Goal: Transaction & Acquisition: Purchase product/service

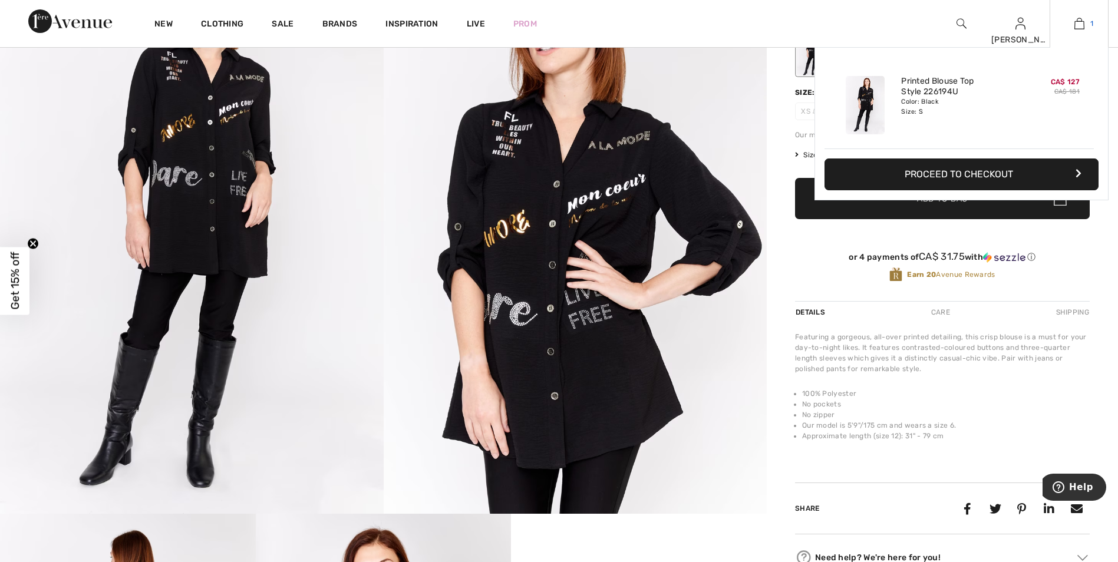
click at [1080, 22] on img at bounding box center [1079, 24] width 10 height 14
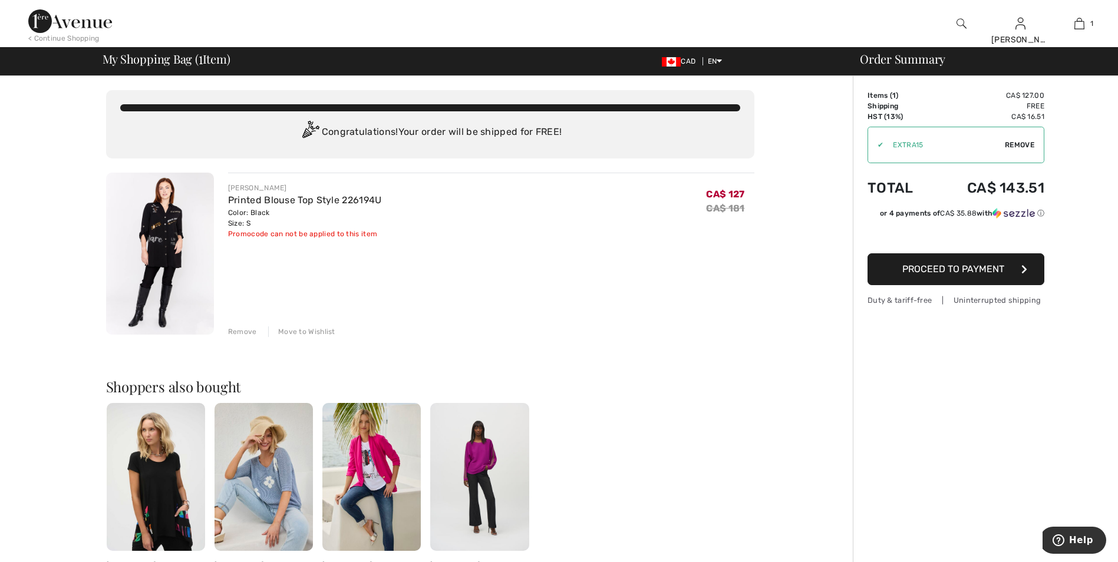
click at [242, 331] on div "Remove" at bounding box center [242, 331] width 29 height 11
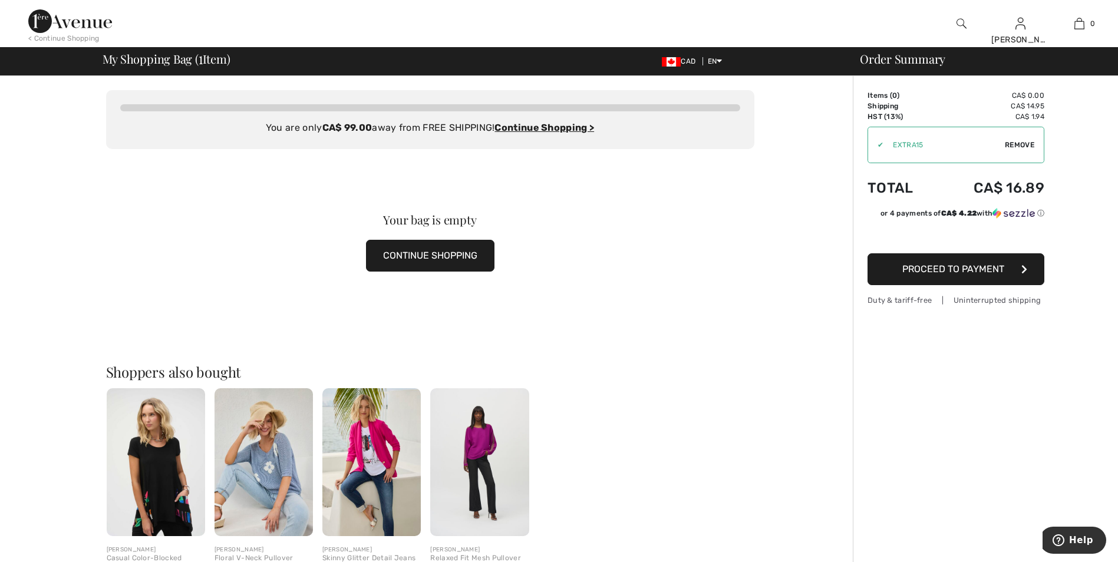
click at [1015, 143] on span "Remove" at bounding box center [1019, 145] width 29 height 11
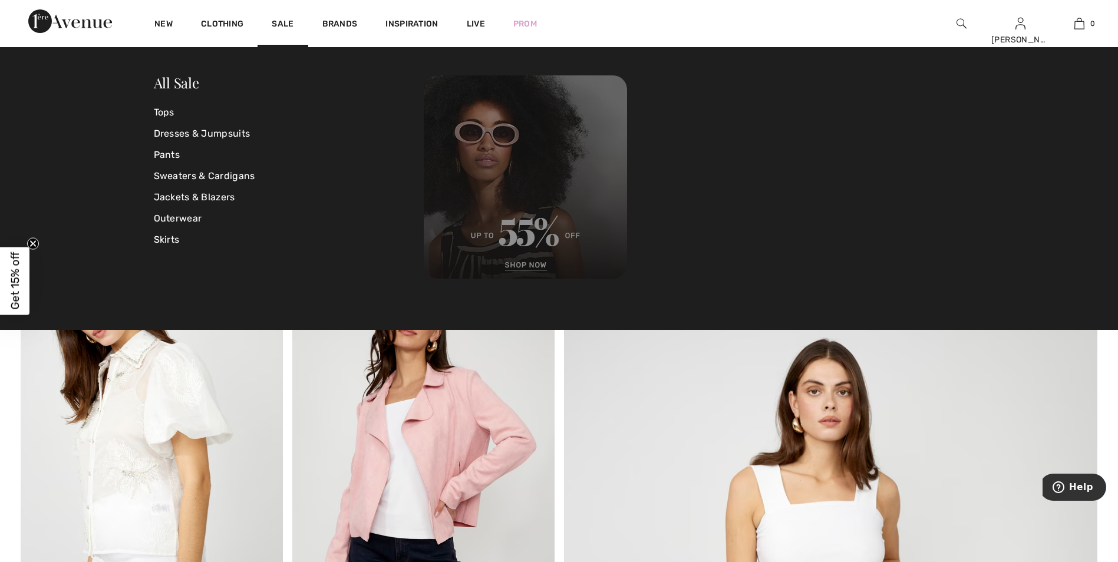
click at [531, 264] on img at bounding box center [525, 176] width 203 height 203
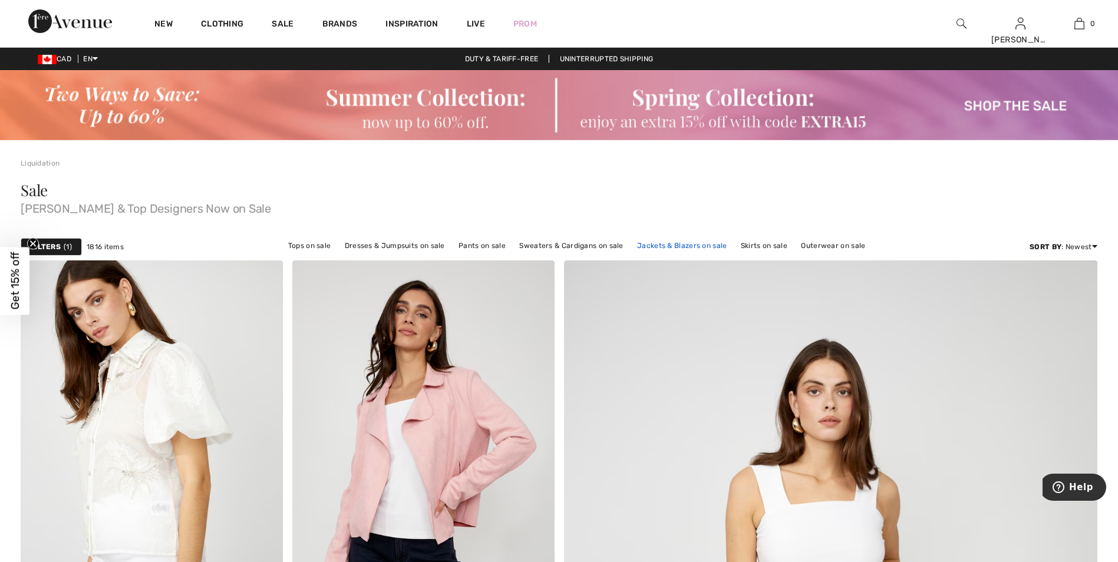
click at [642, 244] on link "Jackets & Blazers on sale" at bounding box center [682, 245] width 102 height 15
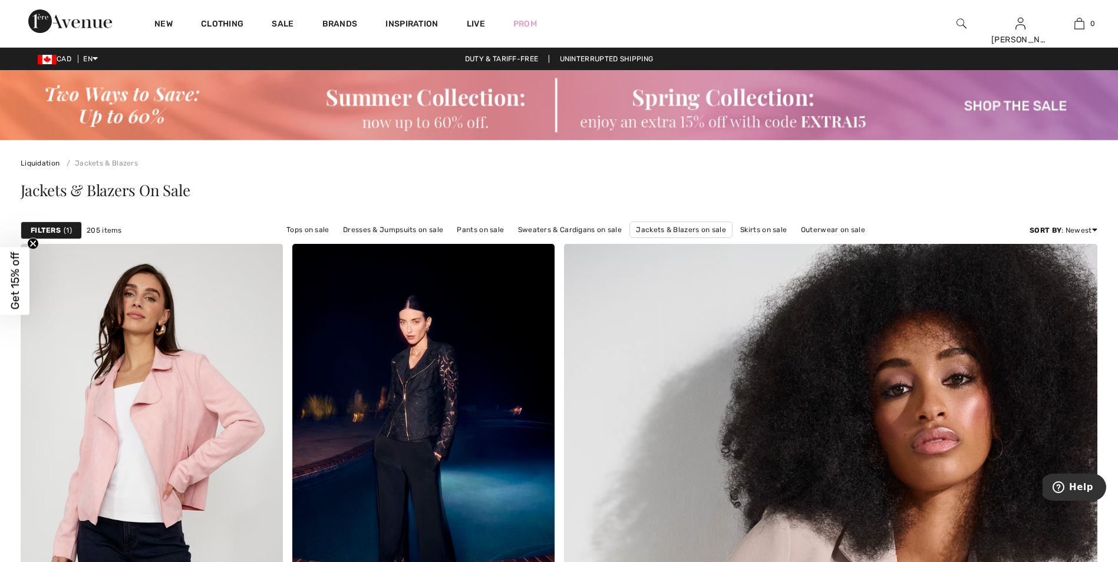
click at [47, 228] on strong "Filters" at bounding box center [46, 230] width 30 height 11
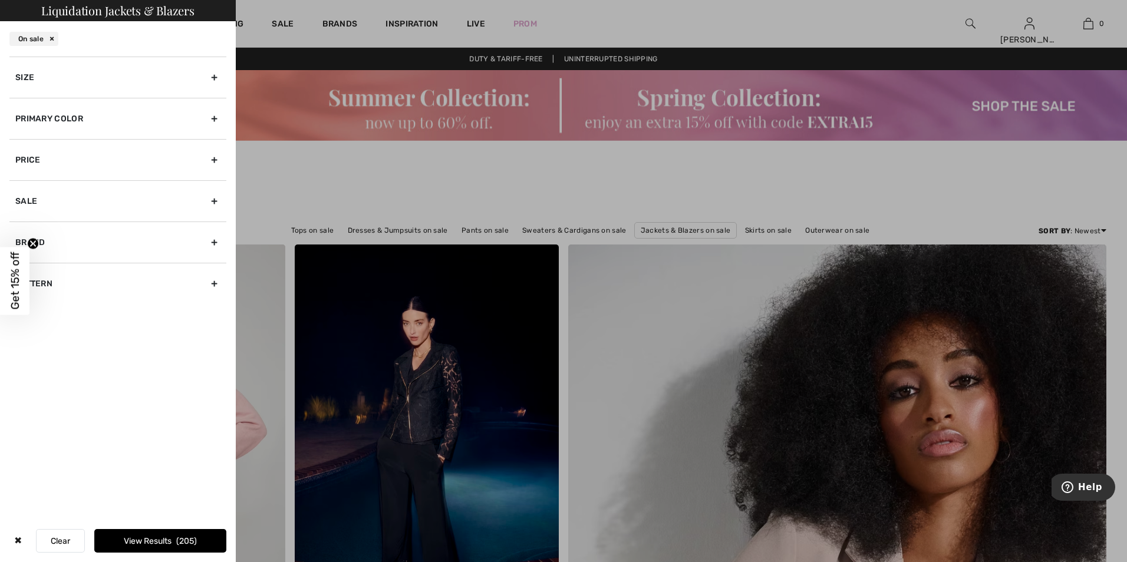
click at [215, 73] on div "Size" at bounding box center [117, 77] width 217 height 41
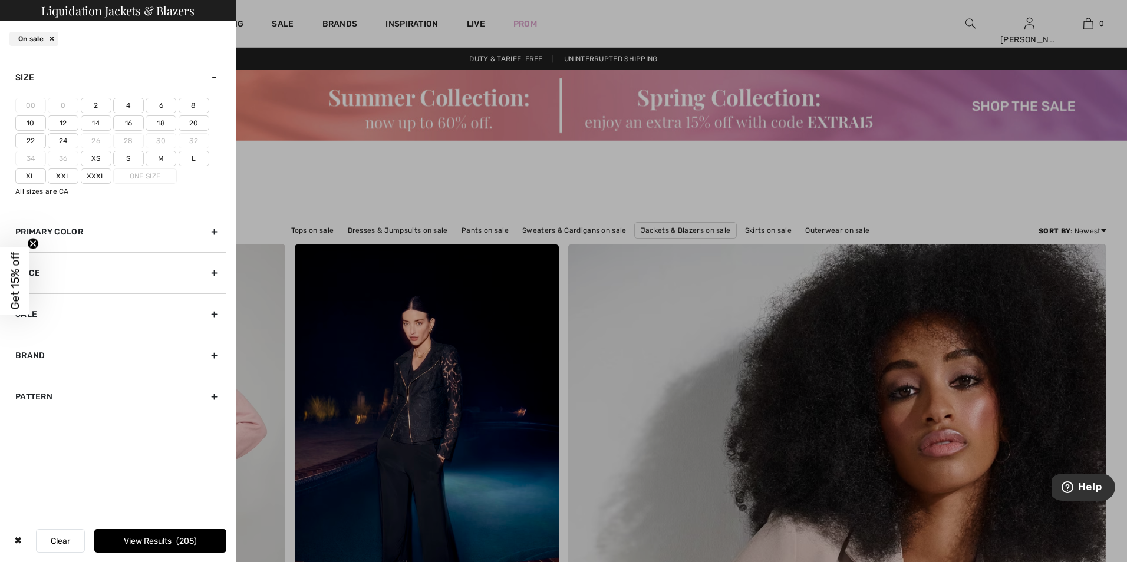
click at [145, 536] on button "View Results 205" at bounding box center [160, 541] width 132 height 24
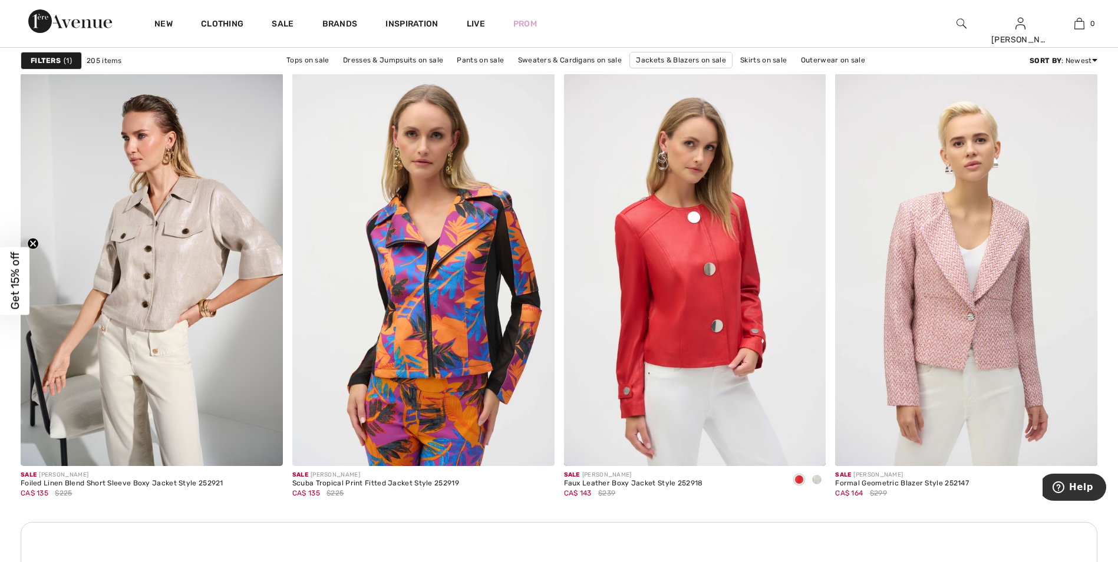
scroll to position [1532, 0]
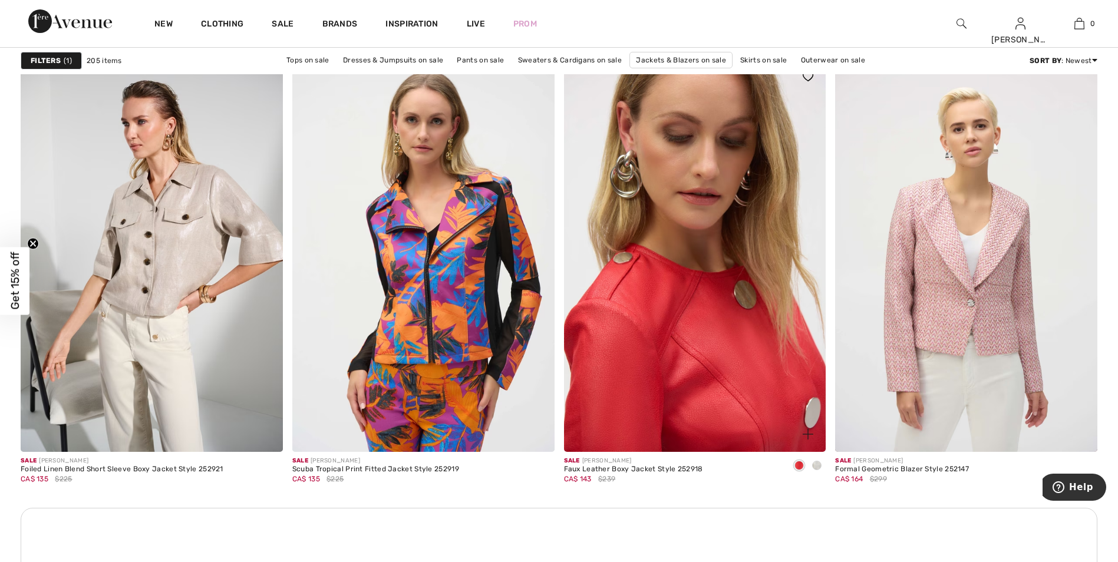
click at [695, 314] on img at bounding box center [695, 255] width 262 height 393
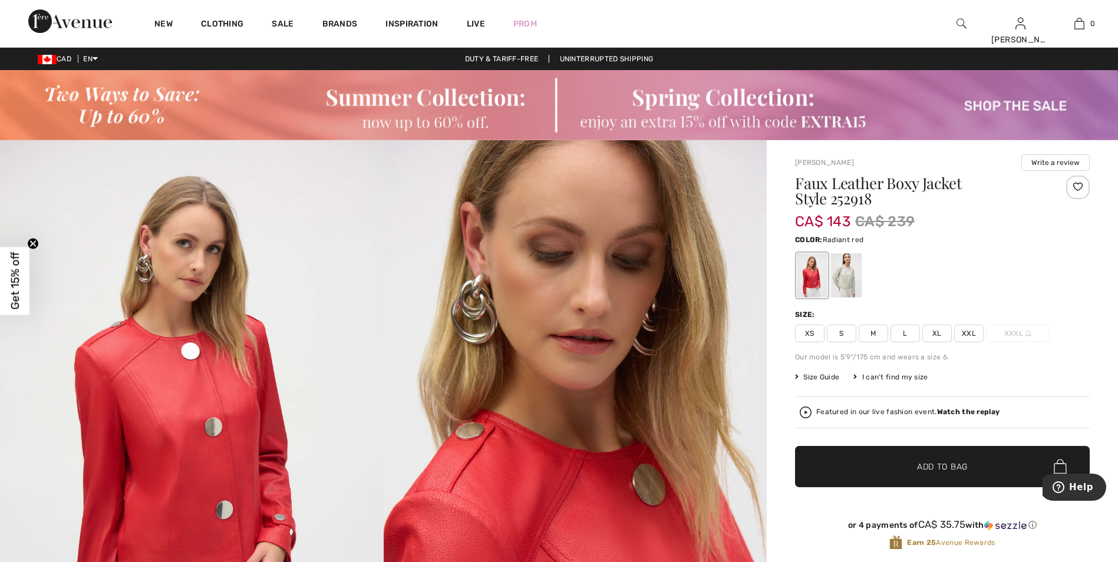
click at [521, 490] on img at bounding box center [576, 427] width 384 height 575
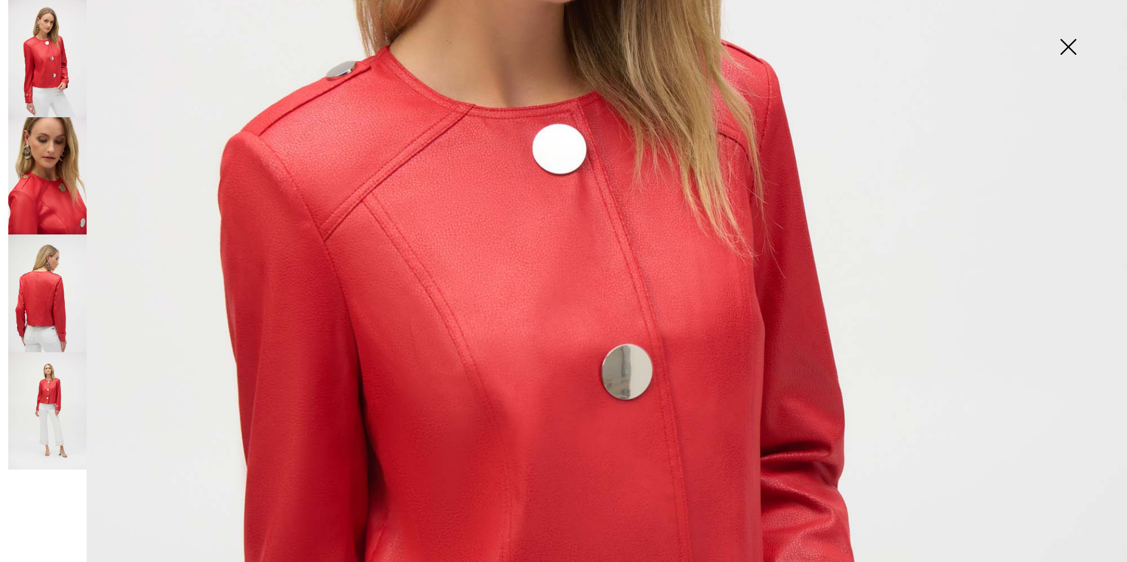
scroll to position [471, 0]
click at [40, 299] on img at bounding box center [47, 293] width 78 height 117
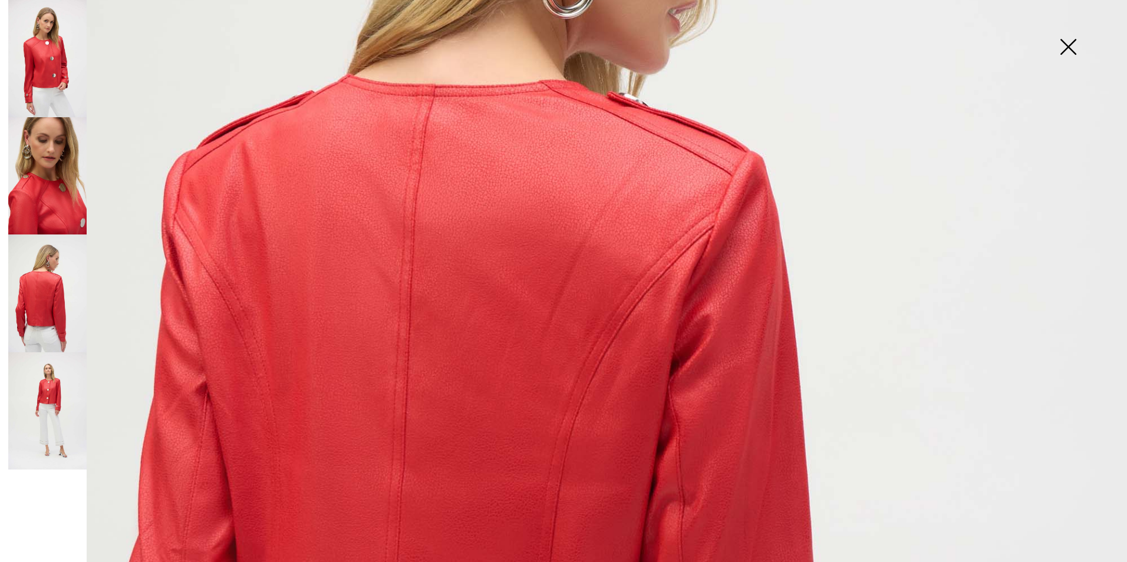
scroll to position [295, 0]
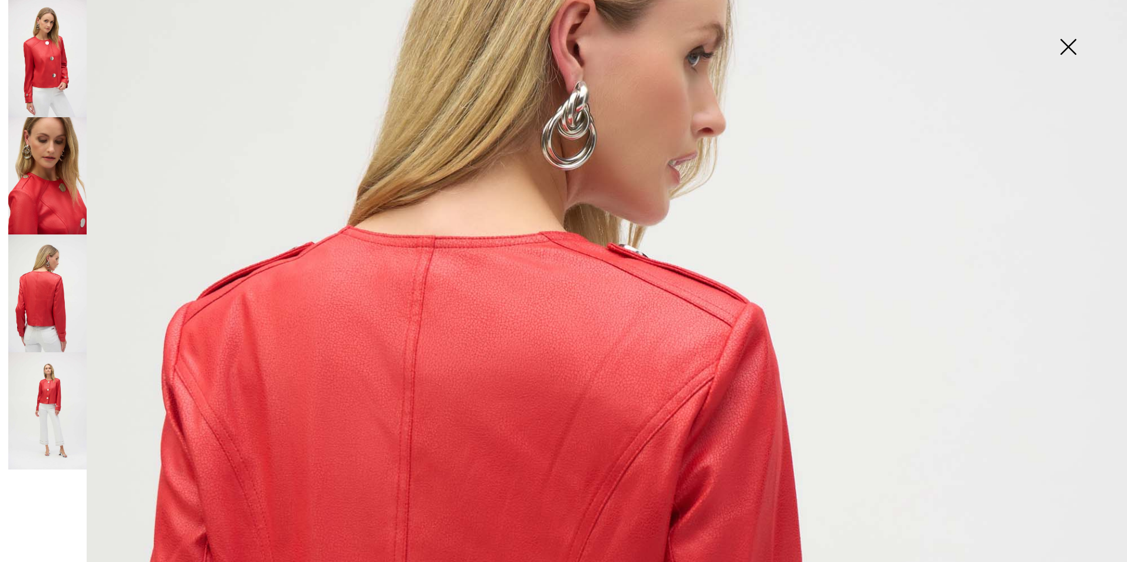
click at [50, 55] on img at bounding box center [47, 58] width 78 height 117
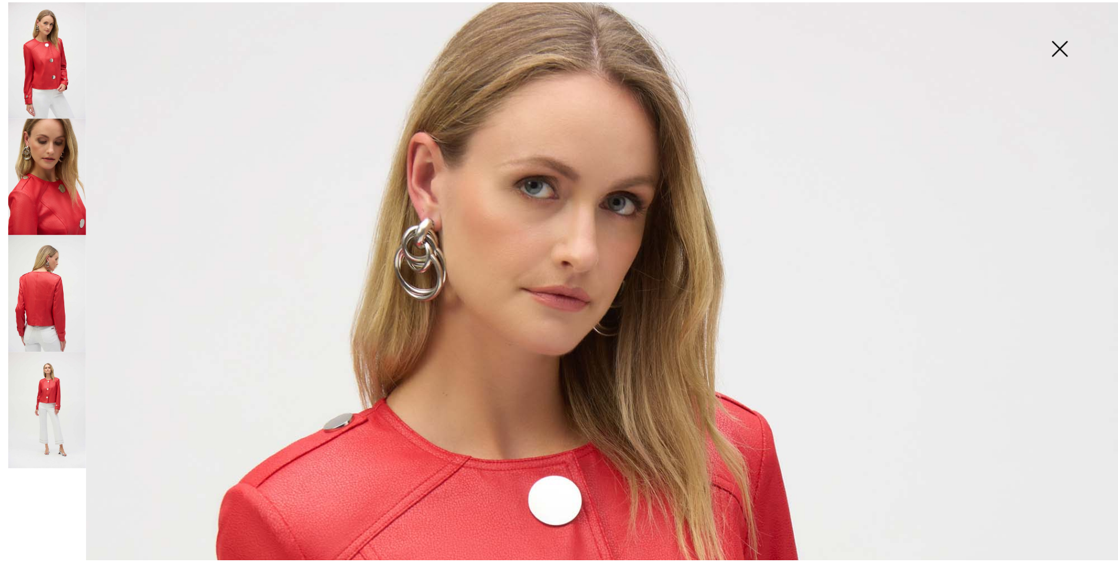
scroll to position [0, 0]
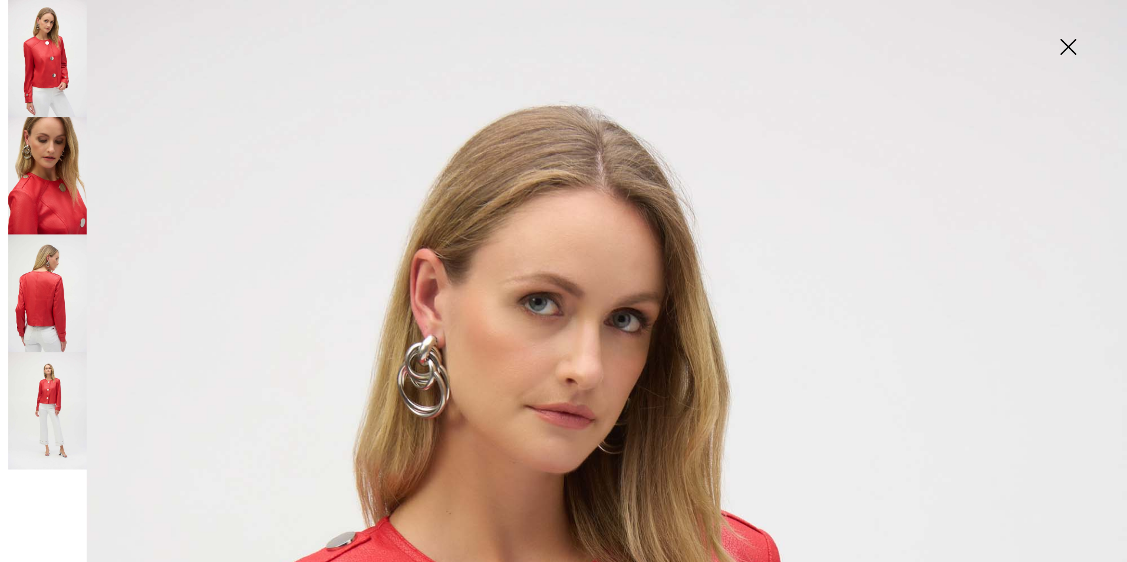
click at [1068, 44] on img at bounding box center [1067, 48] width 59 height 61
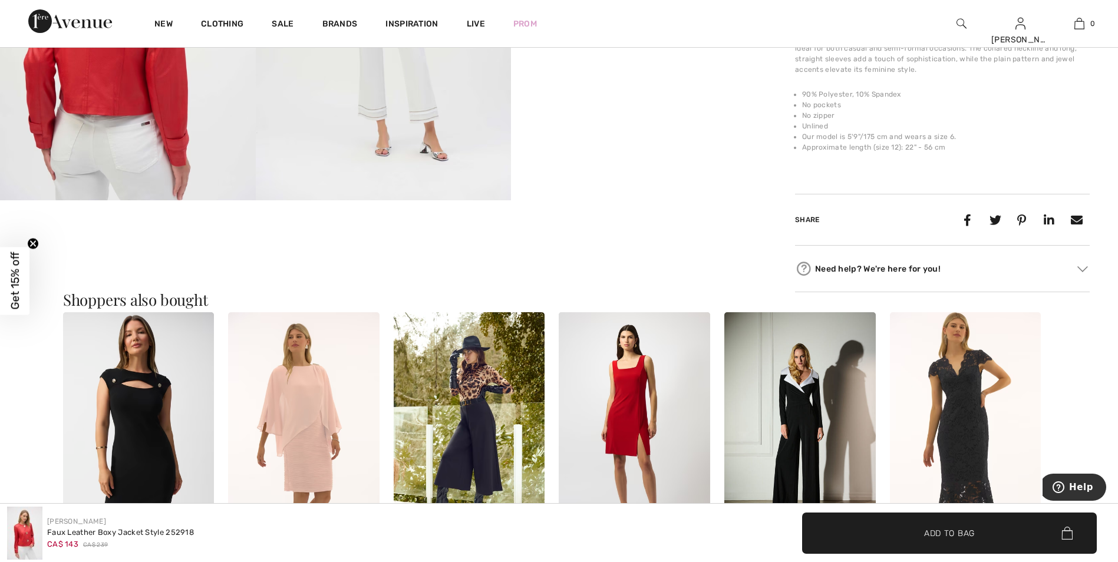
scroll to position [766, 0]
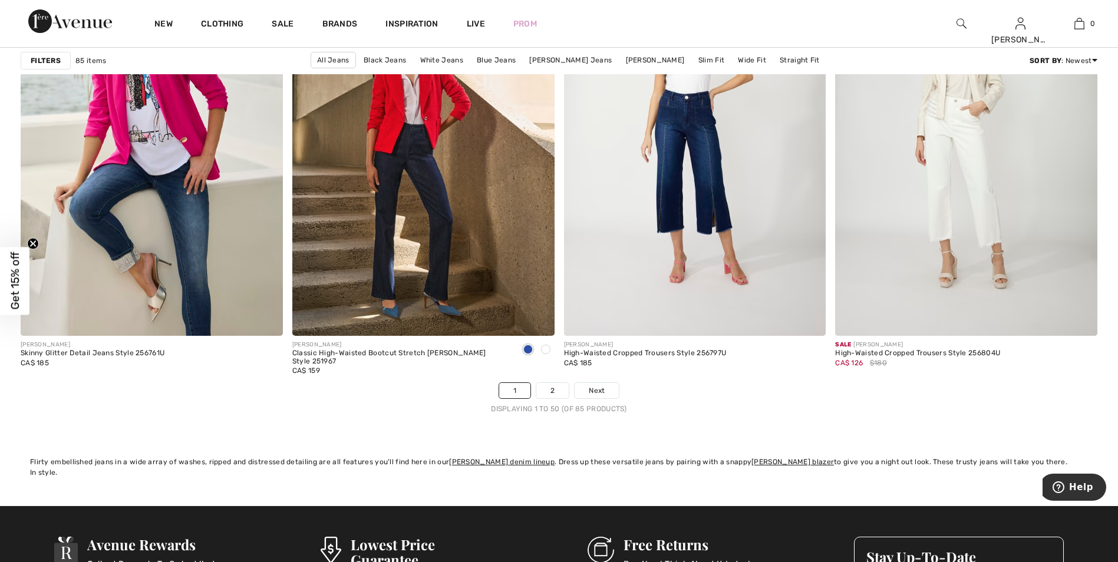
scroll to position [6777, 0]
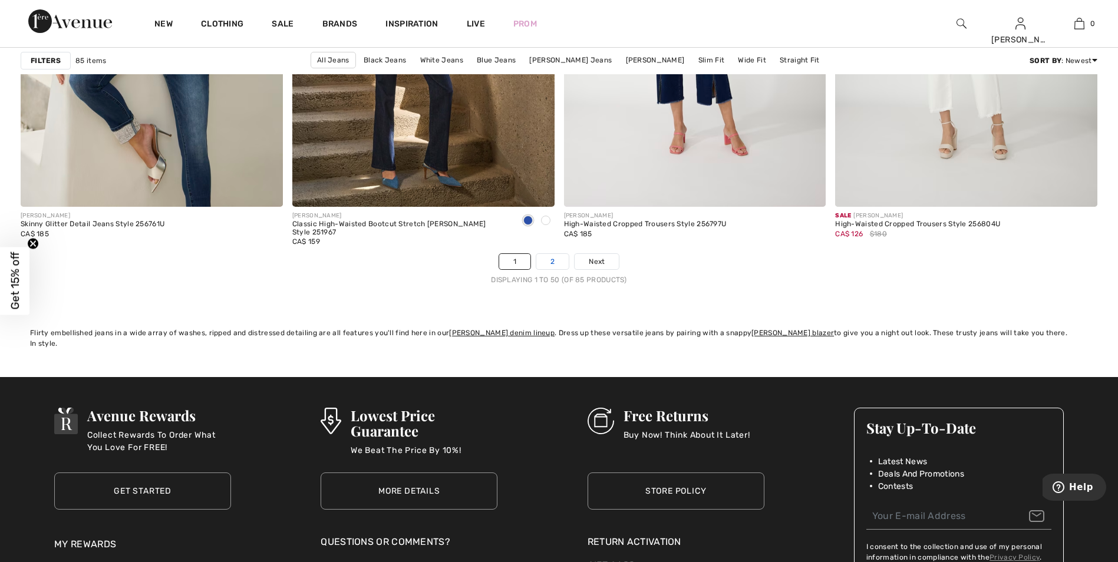
click at [553, 260] on link "2" at bounding box center [552, 261] width 32 height 15
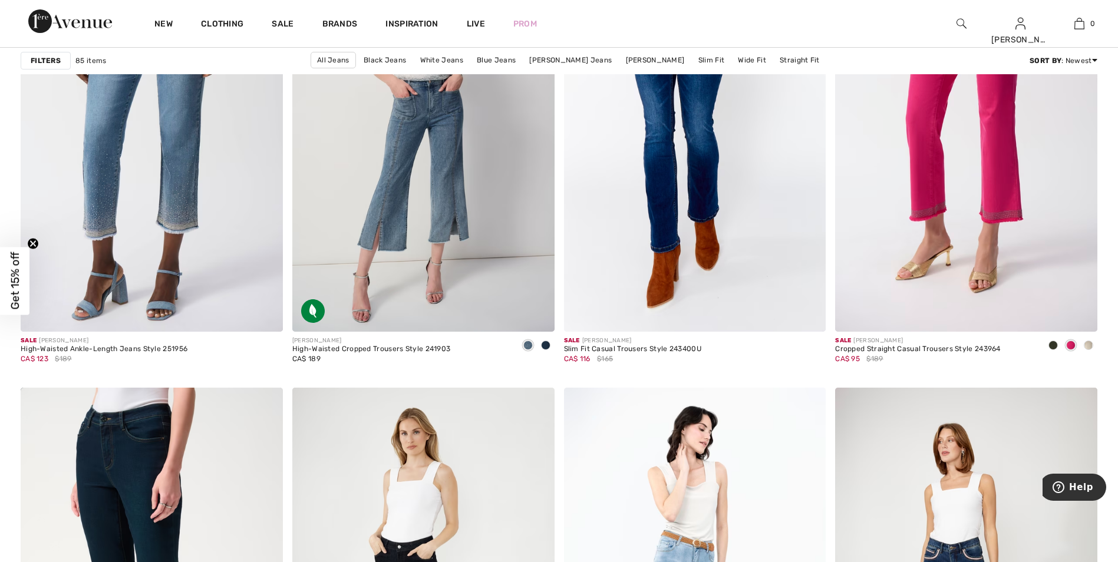
scroll to position [1002, 0]
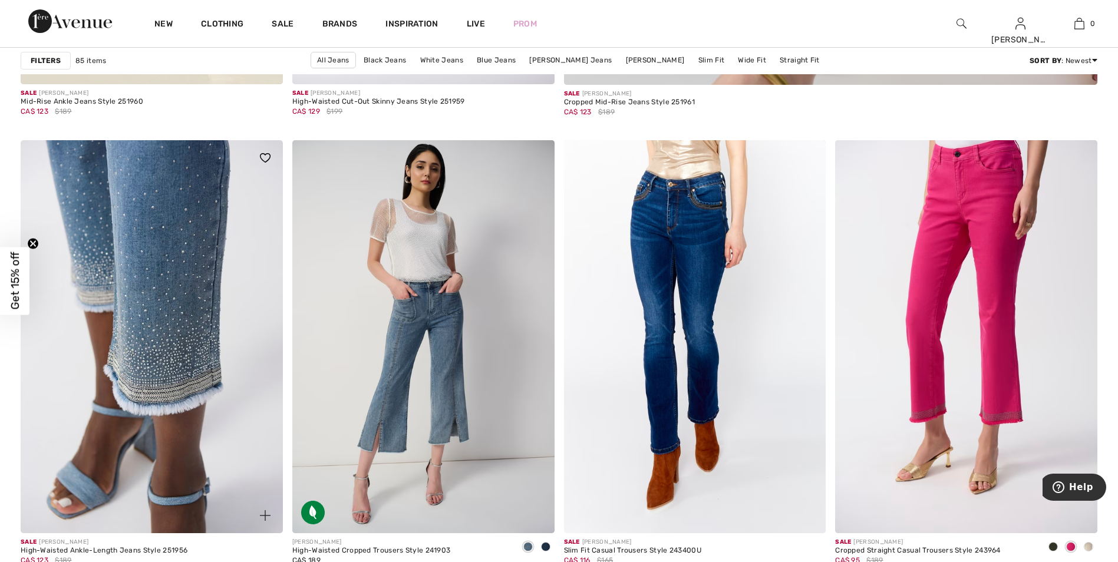
click at [160, 281] on img at bounding box center [152, 336] width 262 height 393
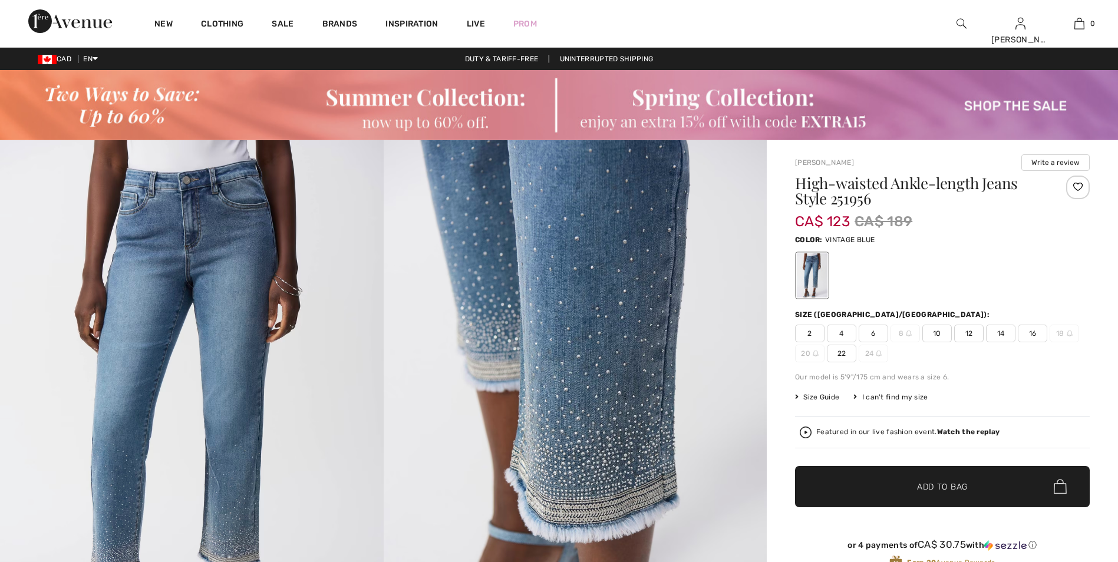
checkbox input "true"
click at [937, 332] on span "10" at bounding box center [936, 334] width 29 height 18
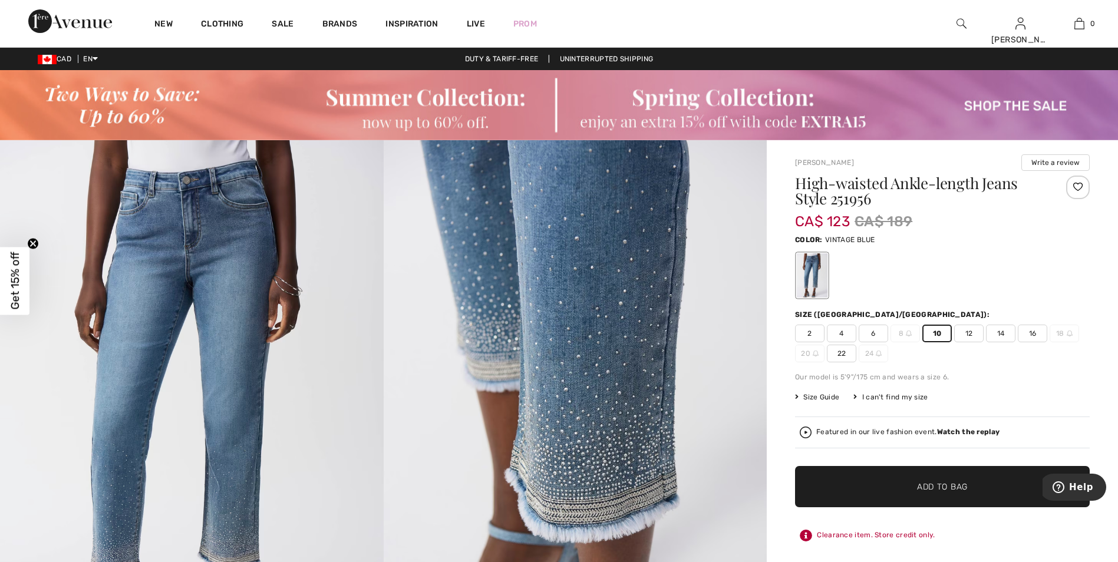
click at [930, 485] on span "Add to Bag" at bounding box center [942, 486] width 51 height 12
click at [975, 171] on div "Joseph Ribkoff Write a review High-waisted Ankle-length Jeans Style 251956 CA$ …" at bounding box center [942, 384] width 295 height 461
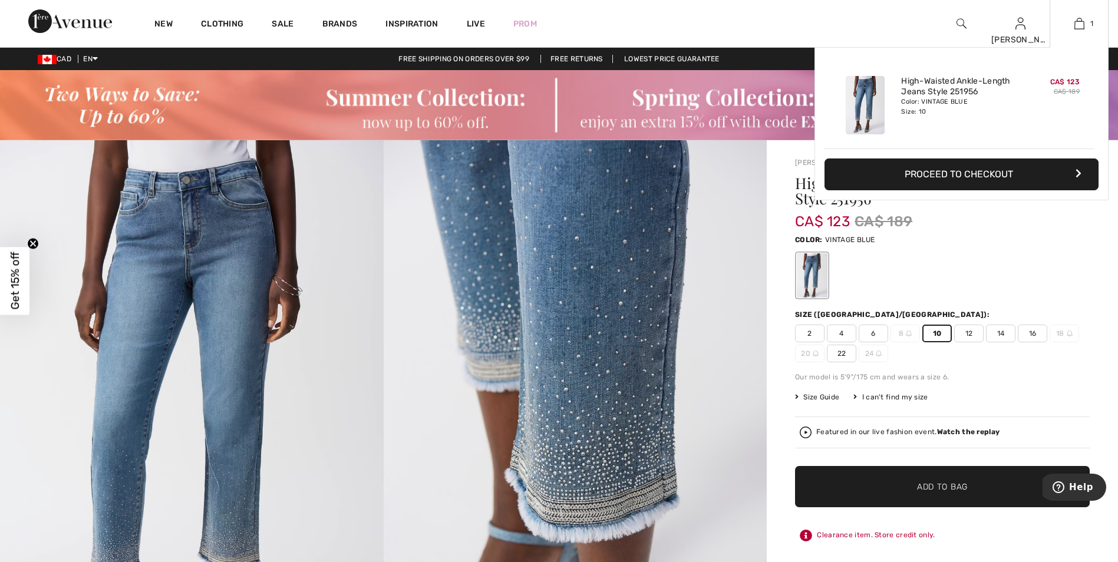
click at [941, 171] on button "Proceed to Checkout" at bounding box center [961, 175] width 274 height 32
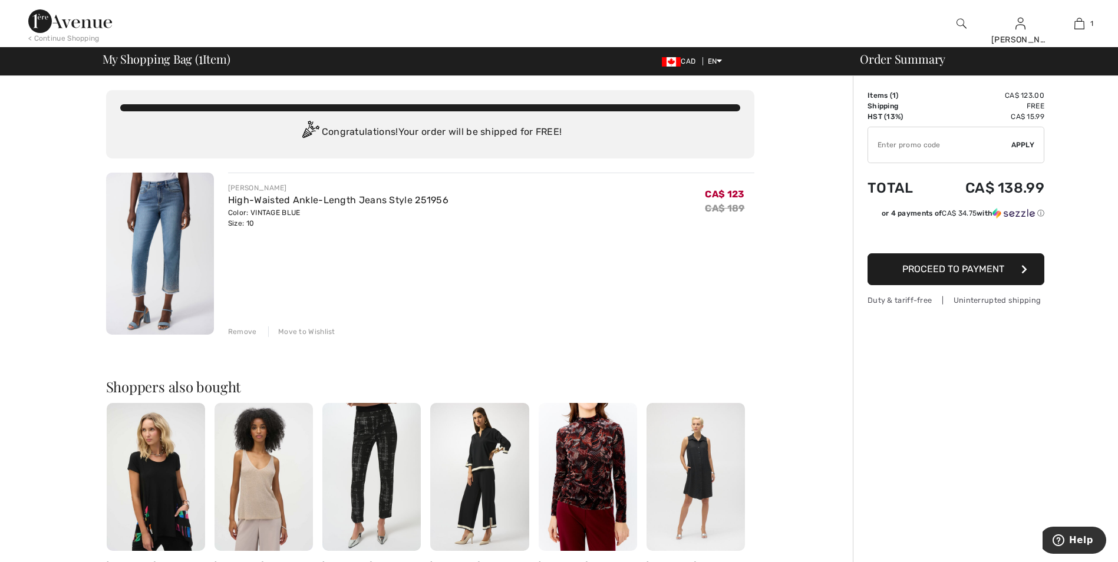
click at [952, 143] on input "TEXT" at bounding box center [939, 144] width 143 height 35
type input "EXTRA15"
click at [1018, 142] on span "Apply" at bounding box center [1023, 145] width 24 height 11
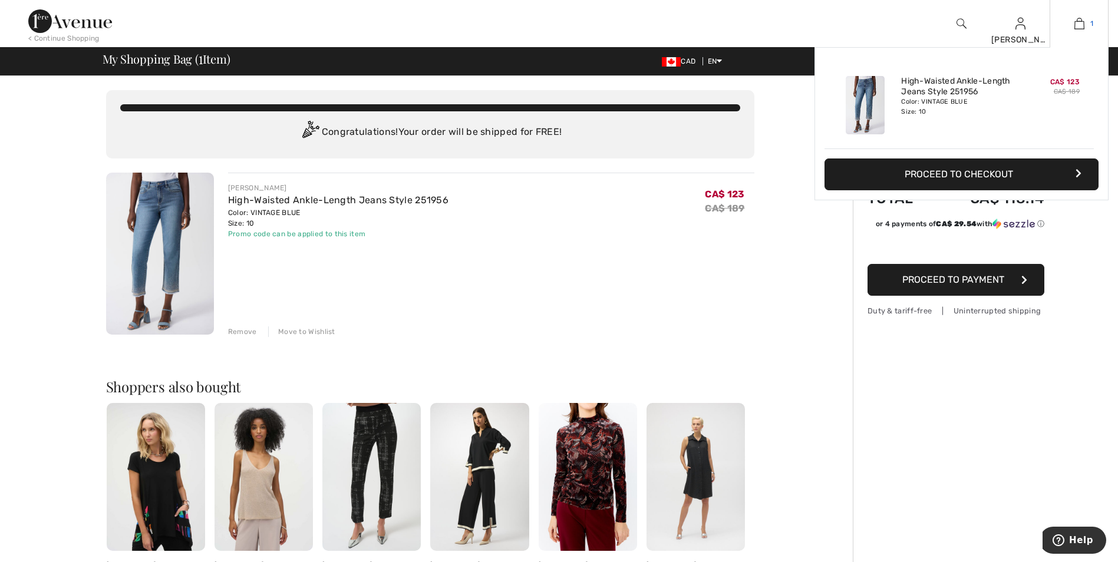
click at [1081, 21] on img at bounding box center [1079, 24] width 10 height 14
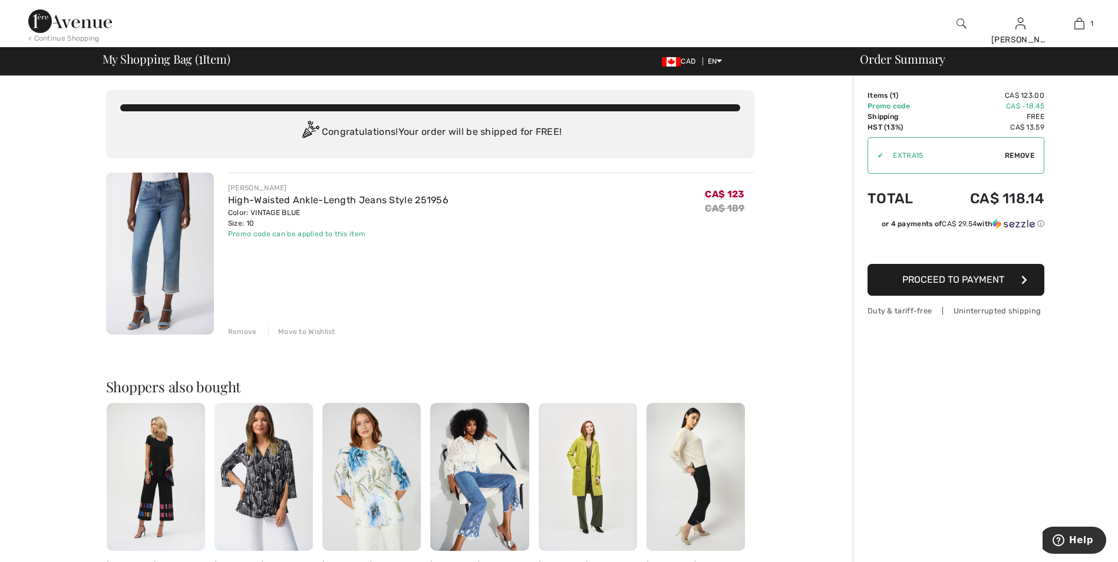
click at [238, 330] on div "Remove" at bounding box center [242, 331] width 29 height 11
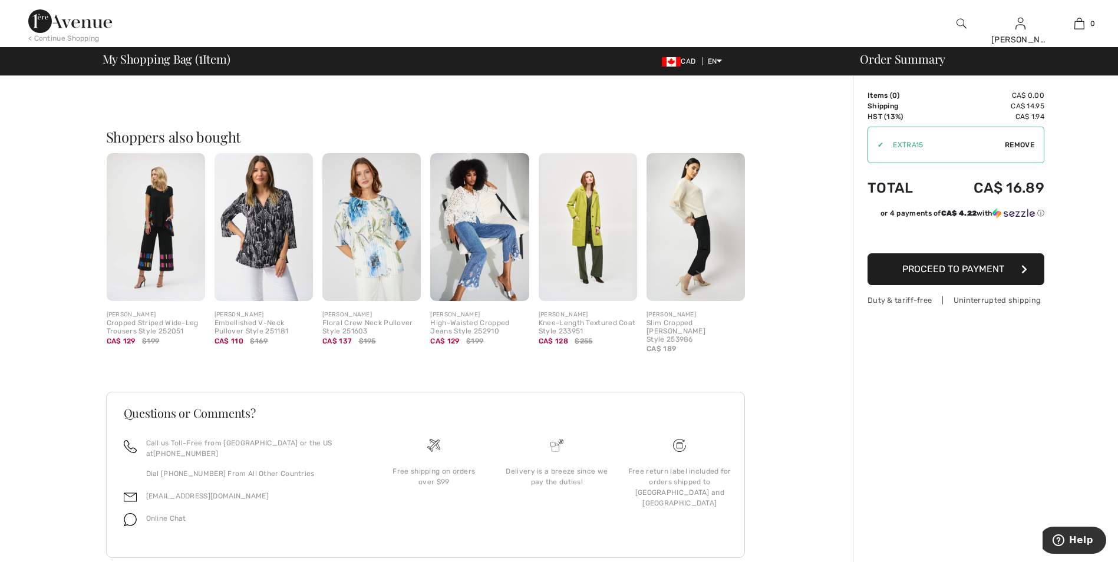
scroll to position [236, 0]
click at [481, 319] on div "High-Waisted Cropped Jeans Style 252910" at bounding box center [479, 327] width 98 height 17
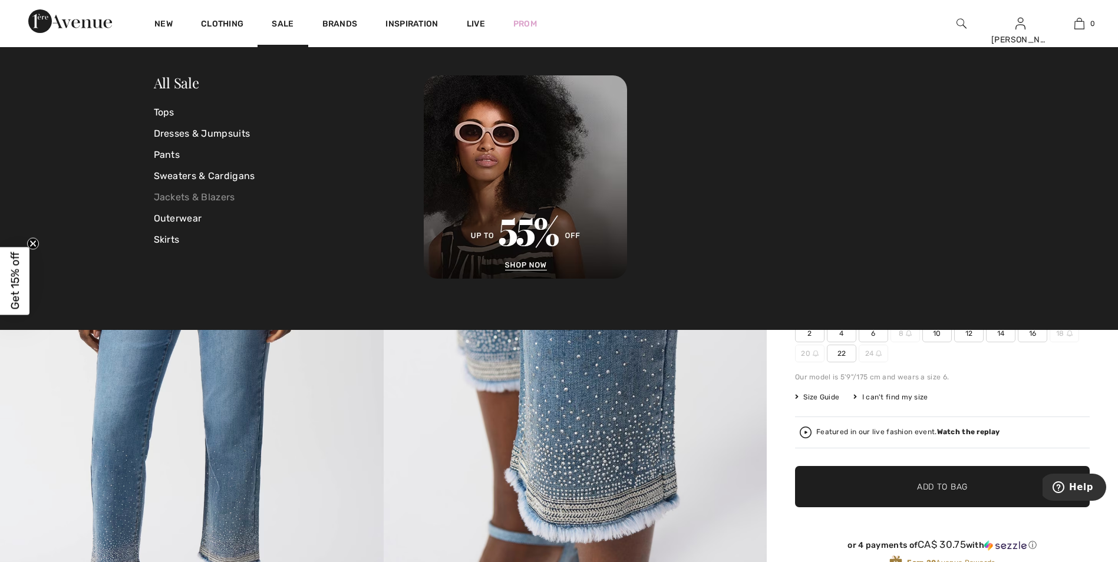
click at [179, 197] on link "Jackets & Blazers" at bounding box center [289, 197] width 270 height 21
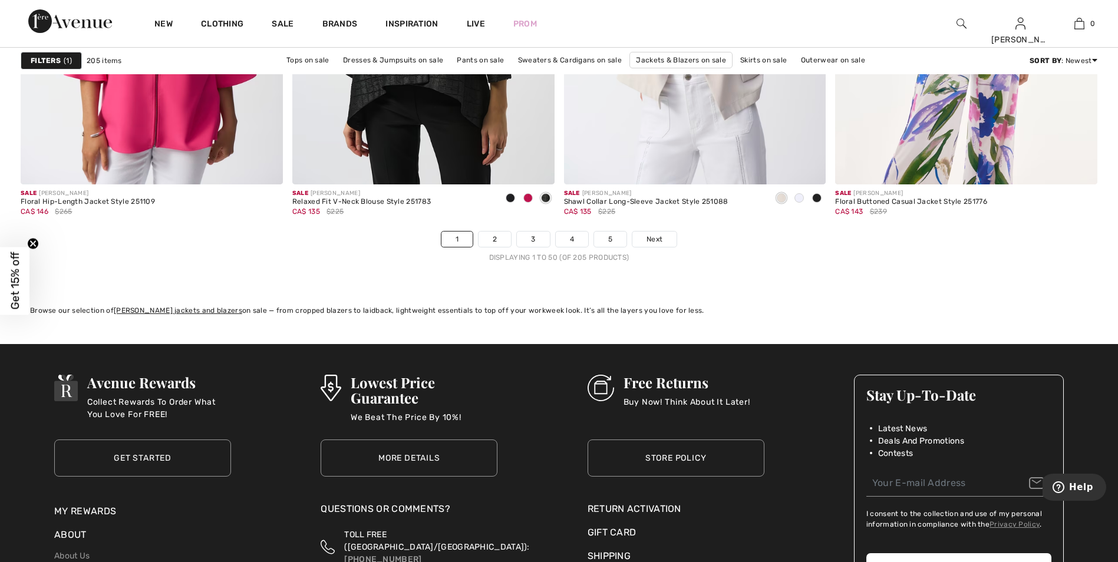
scroll to position [6895, 0]
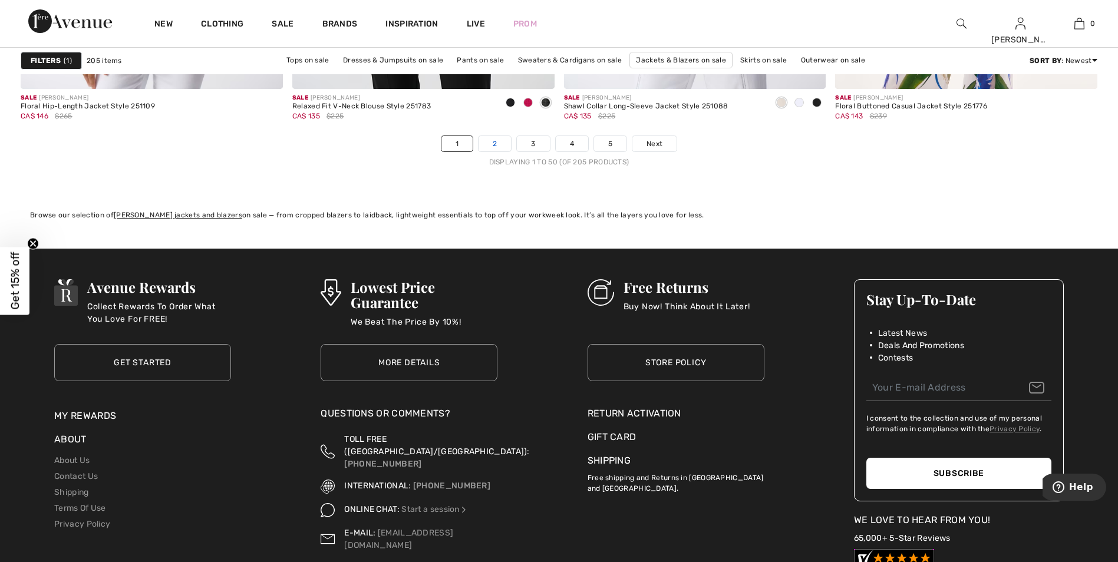
click at [496, 141] on link "2" at bounding box center [495, 143] width 32 height 15
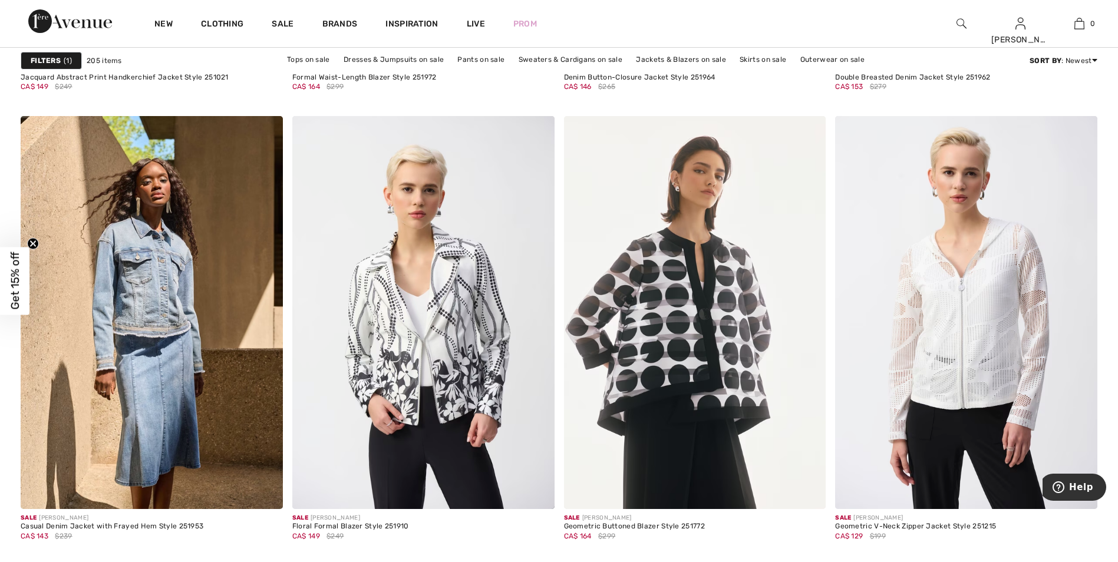
scroll to position [2652, 0]
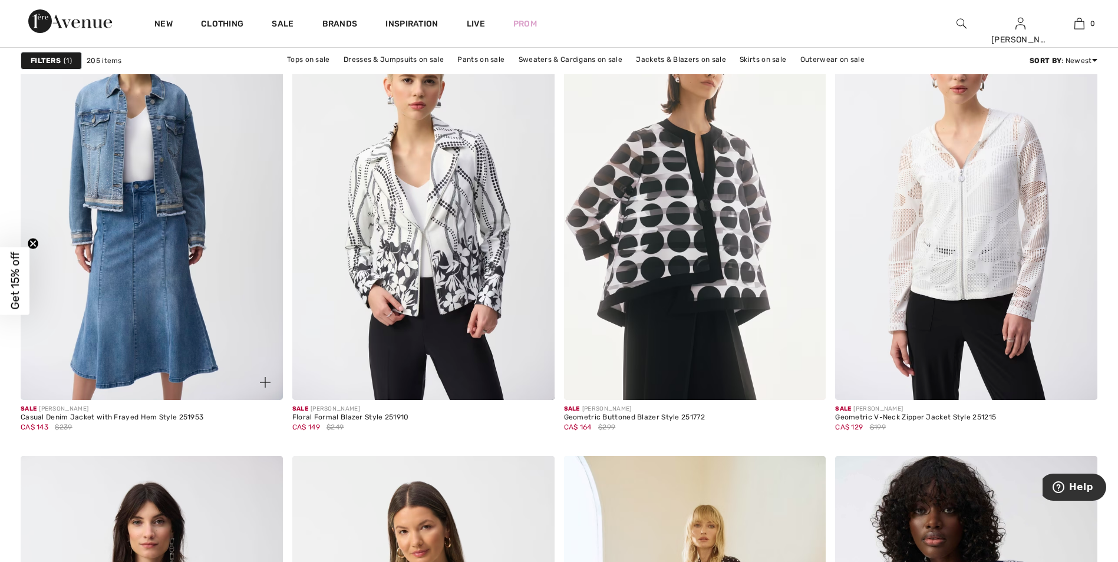
click at [161, 164] on img at bounding box center [152, 203] width 262 height 393
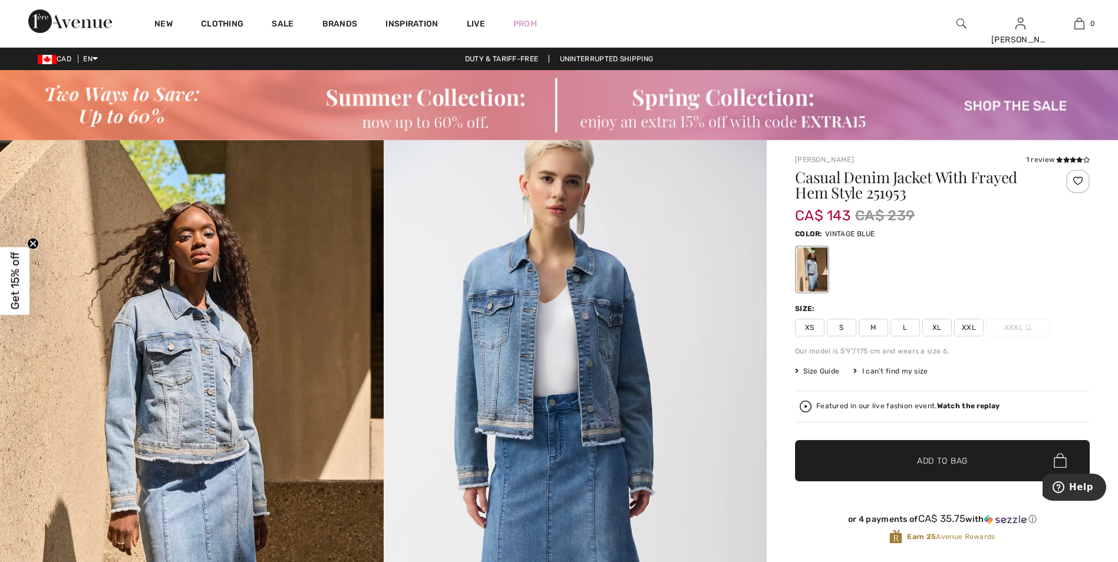
click at [511, 352] on img at bounding box center [576, 427] width 384 height 575
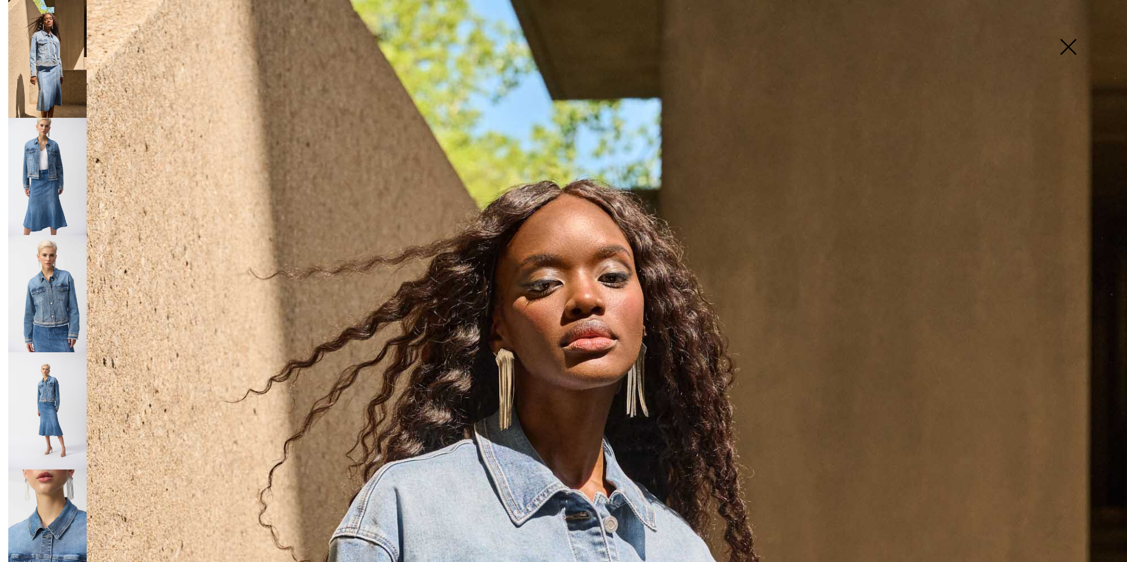
click at [1067, 46] on img at bounding box center [1067, 48] width 59 height 61
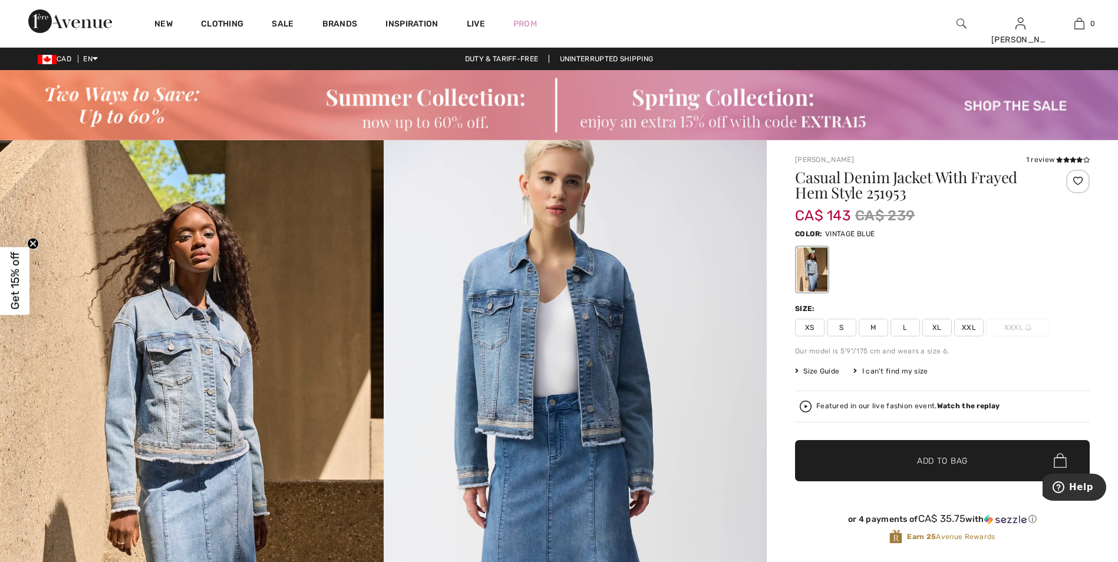
click at [817, 369] on span "Size Guide" at bounding box center [817, 371] width 44 height 11
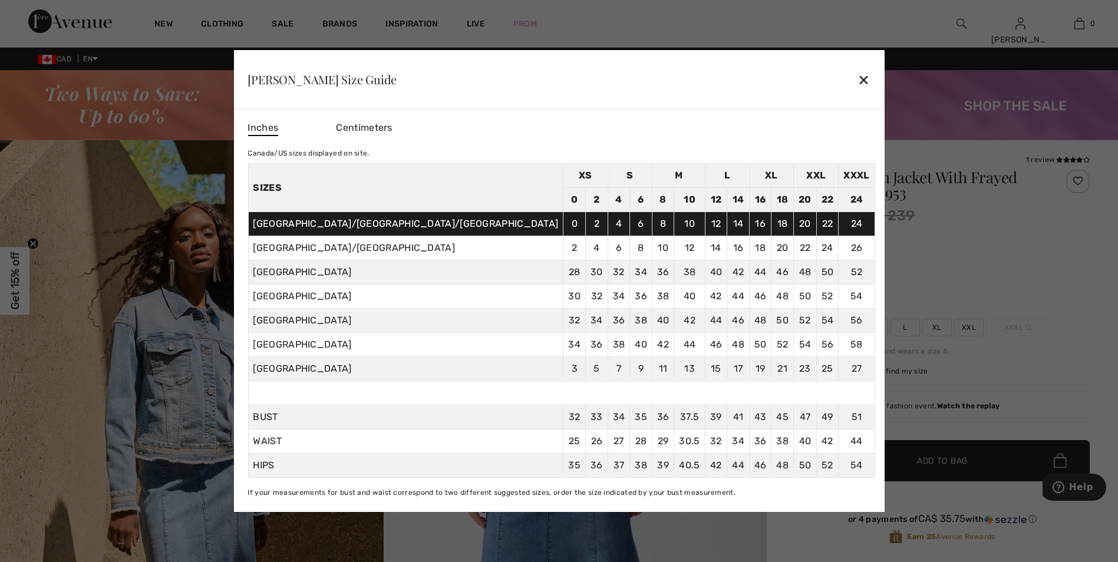
click at [857, 77] on div "✕" at bounding box center [863, 79] width 12 height 25
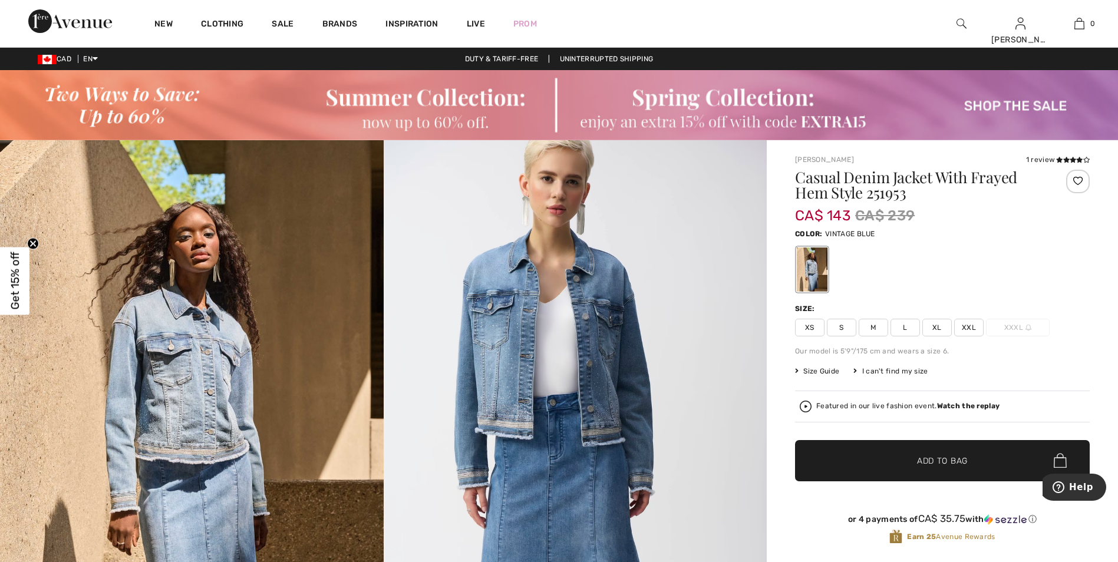
click at [842, 325] on span "S" at bounding box center [841, 328] width 29 height 18
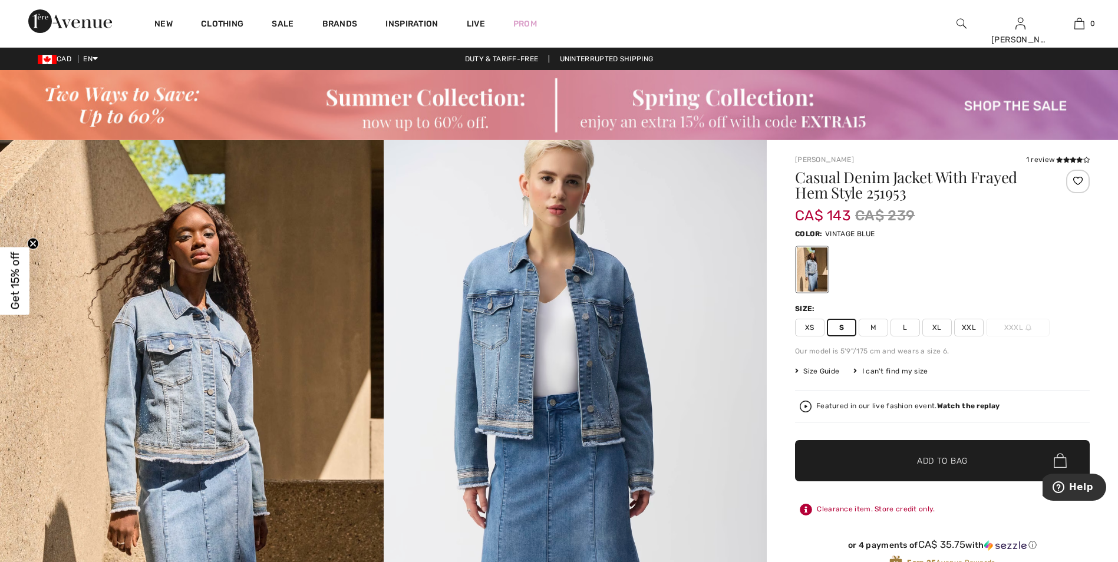
click at [928, 458] on span "Add to Bag" at bounding box center [942, 460] width 51 height 12
click at [941, 170] on h1 "Casual Denim Jacket With Frayed Hem Style 251953" at bounding box center [918, 185] width 246 height 31
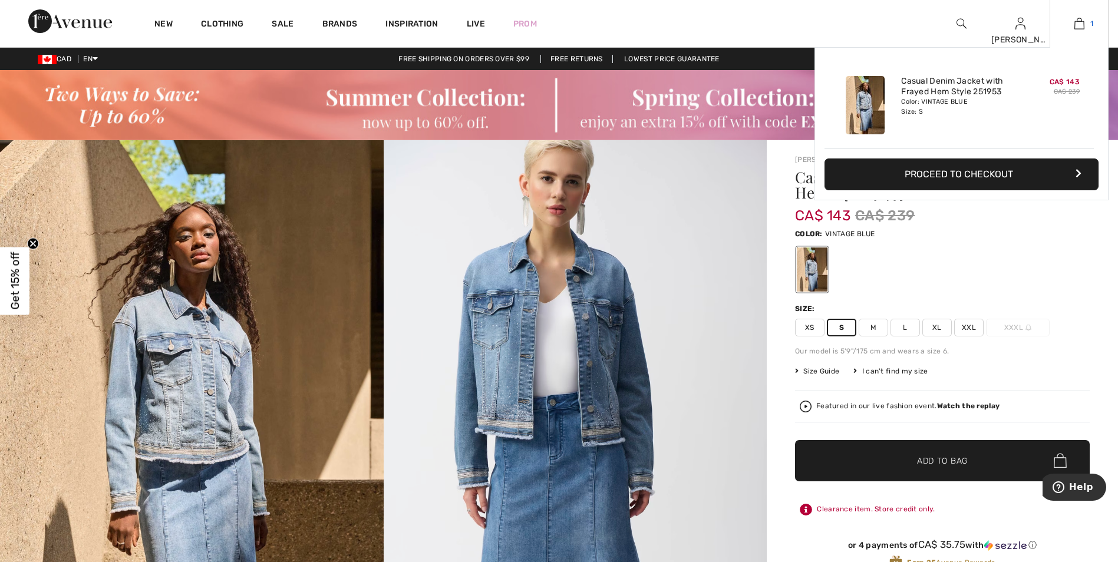
click at [1083, 19] on img at bounding box center [1079, 24] width 10 height 14
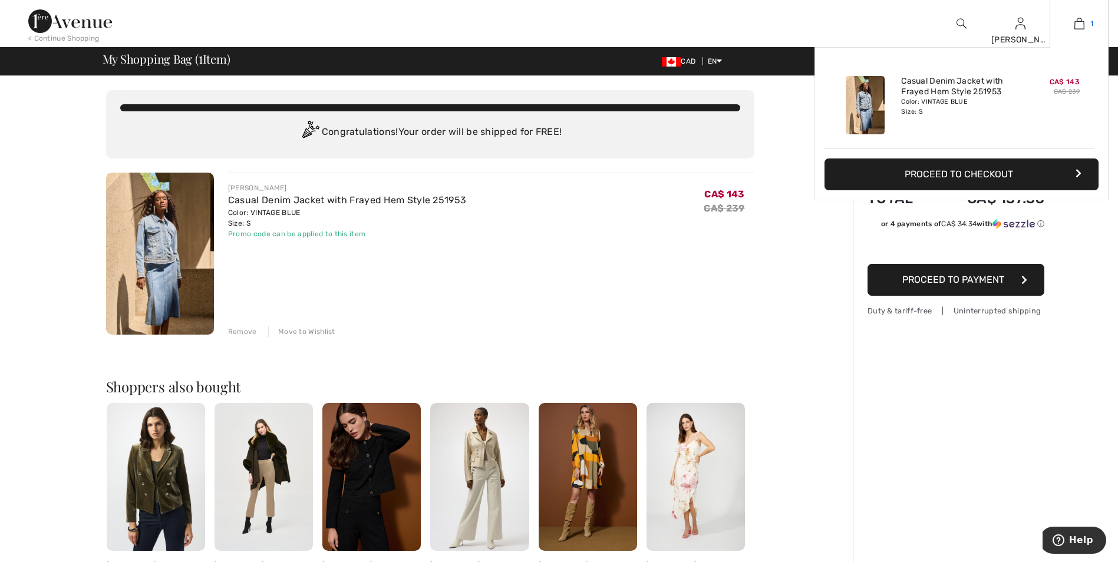
click at [1078, 20] on img at bounding box center [1079, 24] width 10 height 14
click at [1085, 22] on link "1" at bounding box center [1079, 24] width 58 height 14
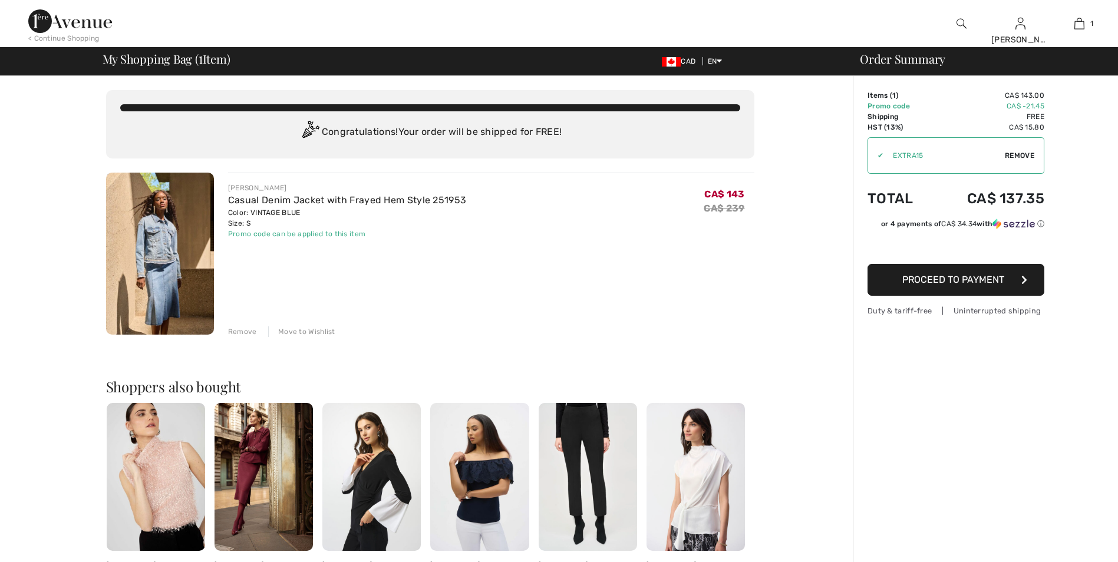
drag, startPoint x: 0, startPoint y: 0, endPoint x: 236, endPoint y: 331, distance: 406.0
click at [236, 331] on div "Remove" at bounding box center [242, 331] width 29 height 11
